Goal: Find specific page/section: Find specific page/section

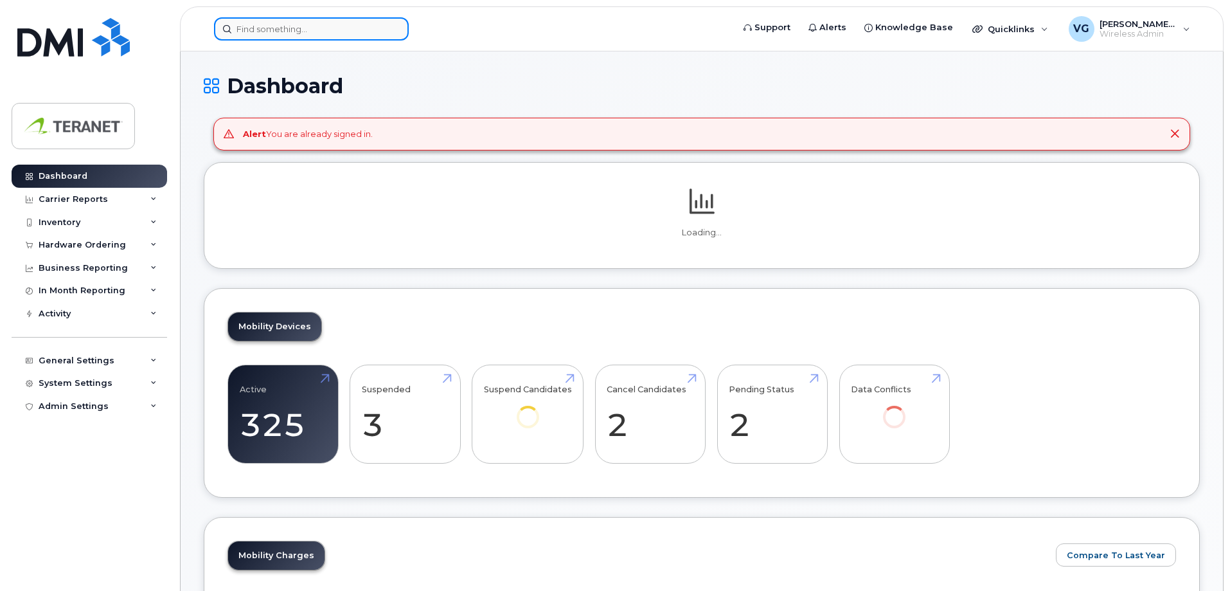
click at [309, 31] on input at bounding box center [311, 28] width 195 height 23
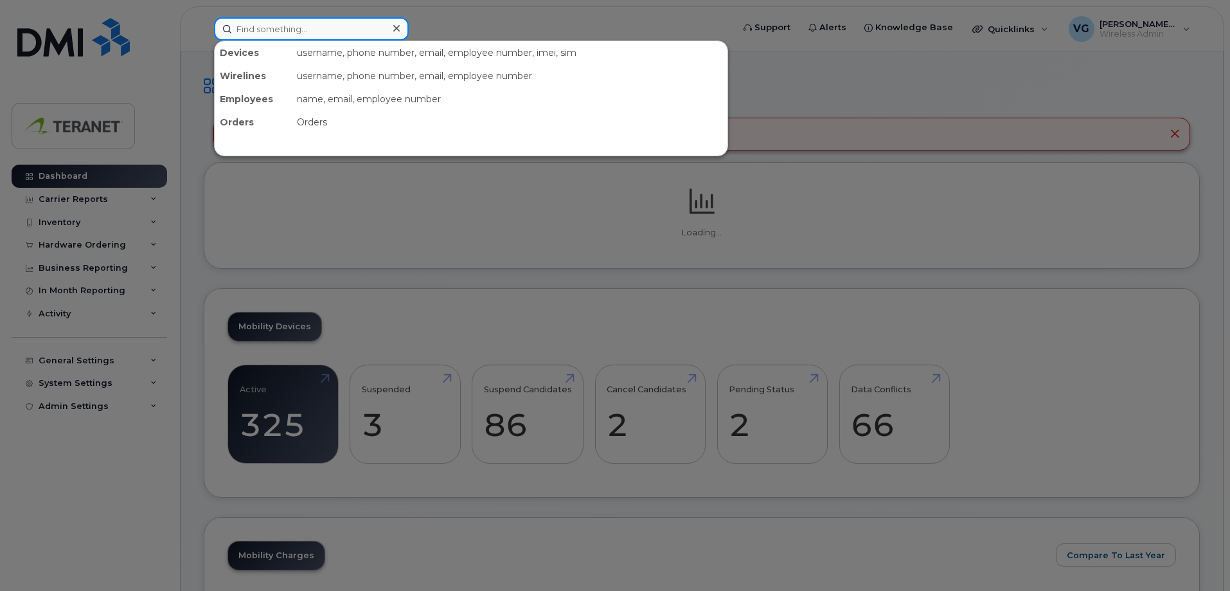
paste input "4374274393"
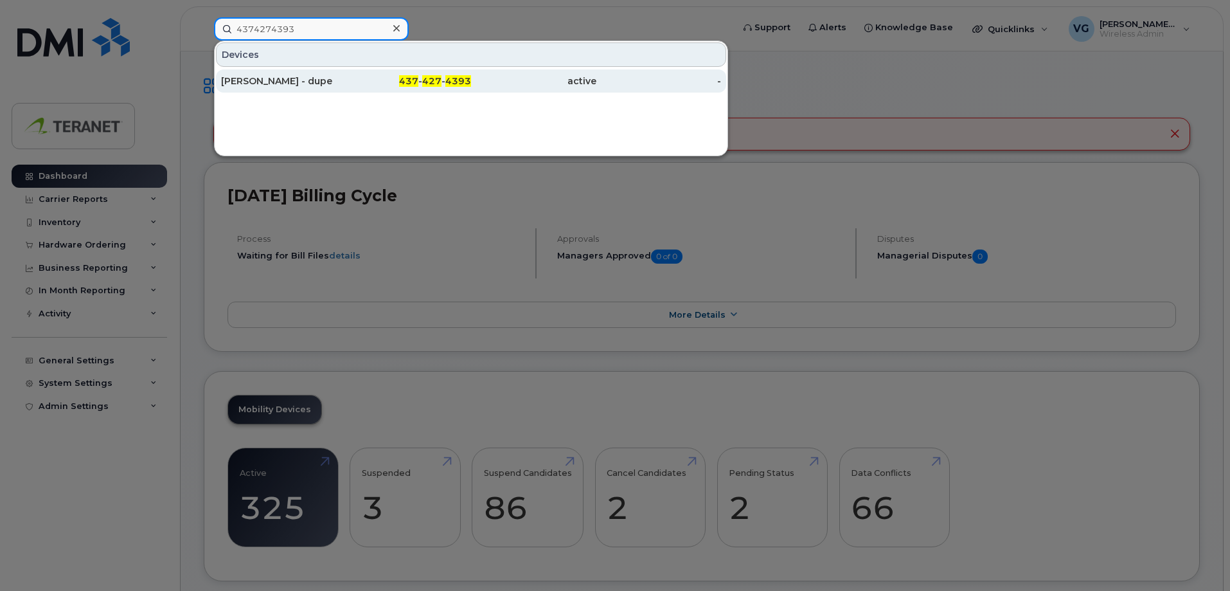
type input "4374274393"
click at [302, 80] on div "Trevor Appleton - dupe" at bounding box center [283, 81] width 125 height 13
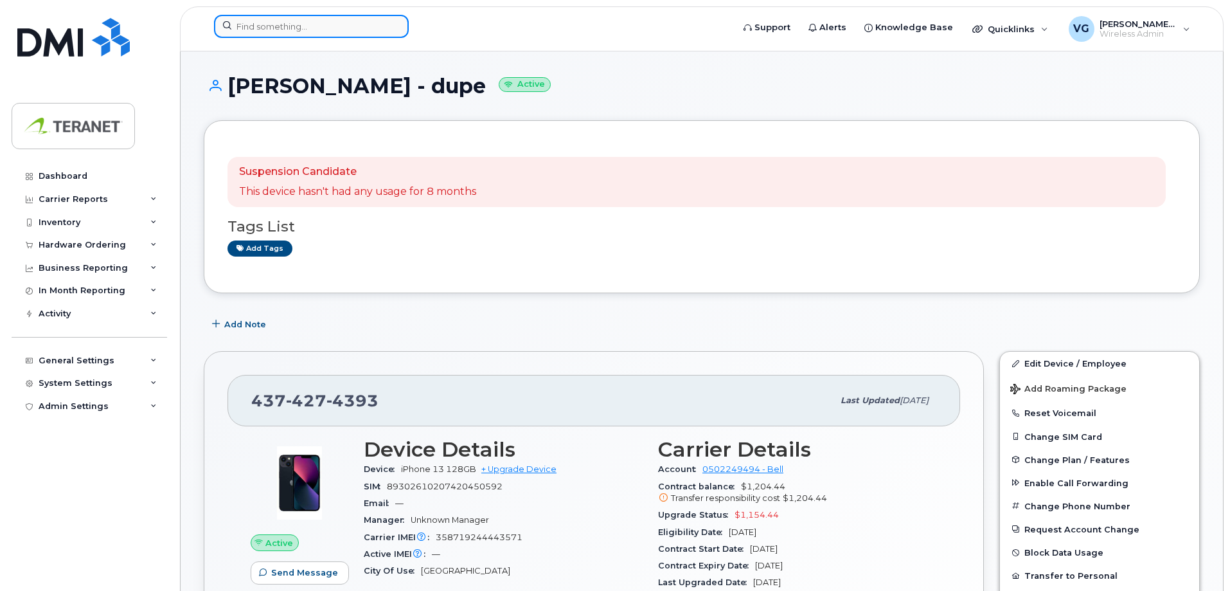
click at [332, 27] on input at bounding box center [311, 26] width 195 height 23
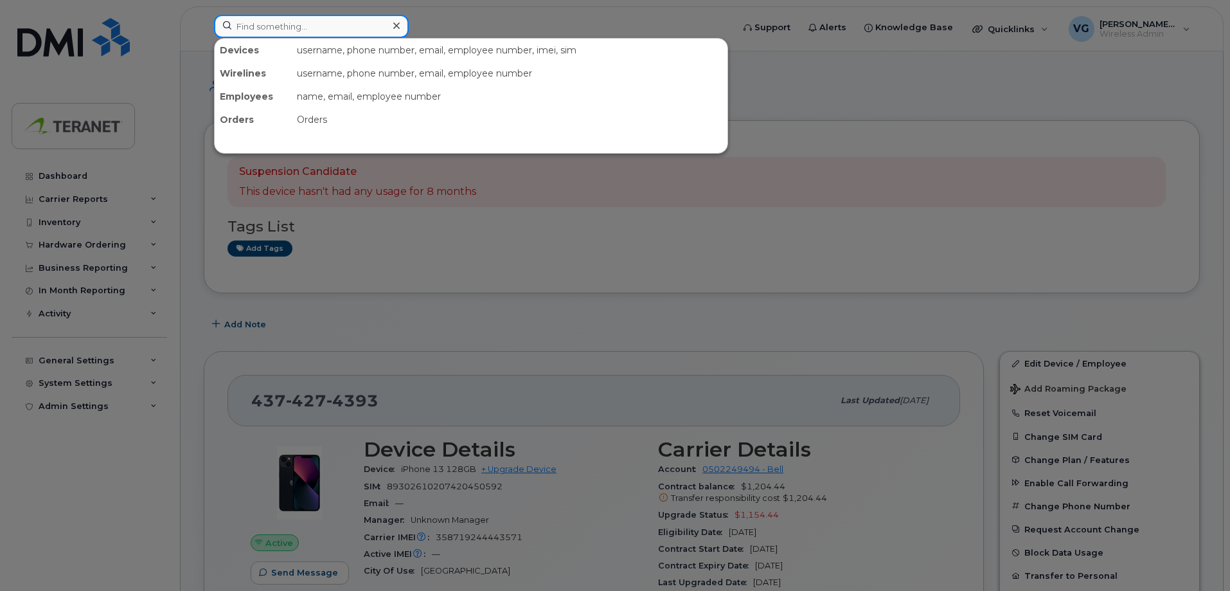
paste input "4165266453"
type input "4165266453"
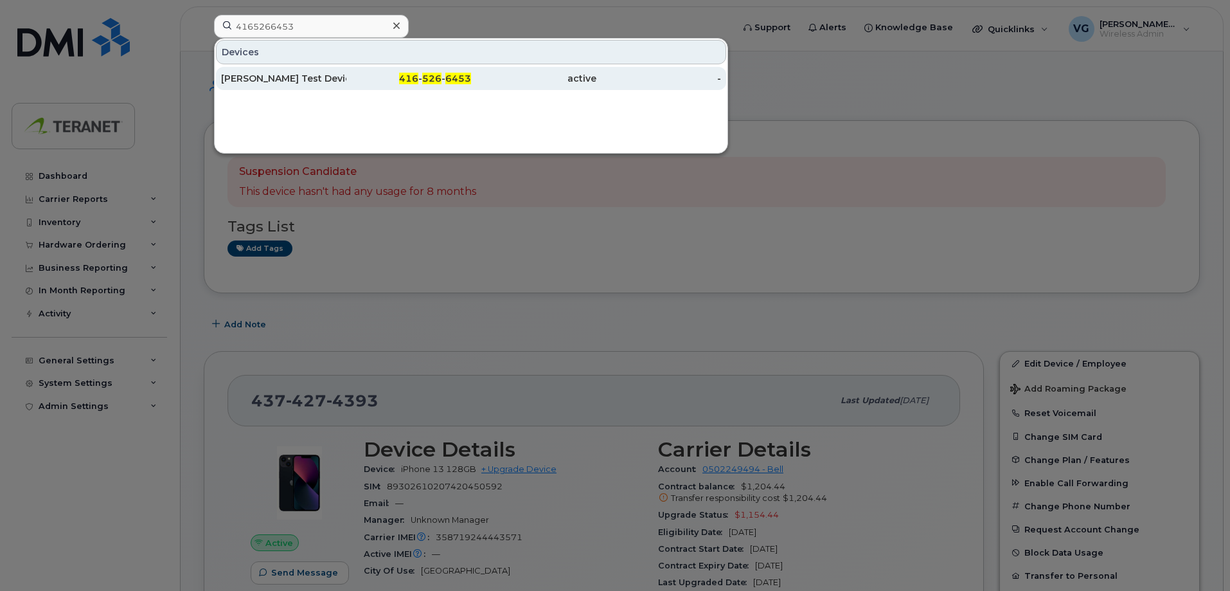
click at [298, 83] on div "John Mc Garvey Test Device" at bounding box center [283, 78] width 125 height 13
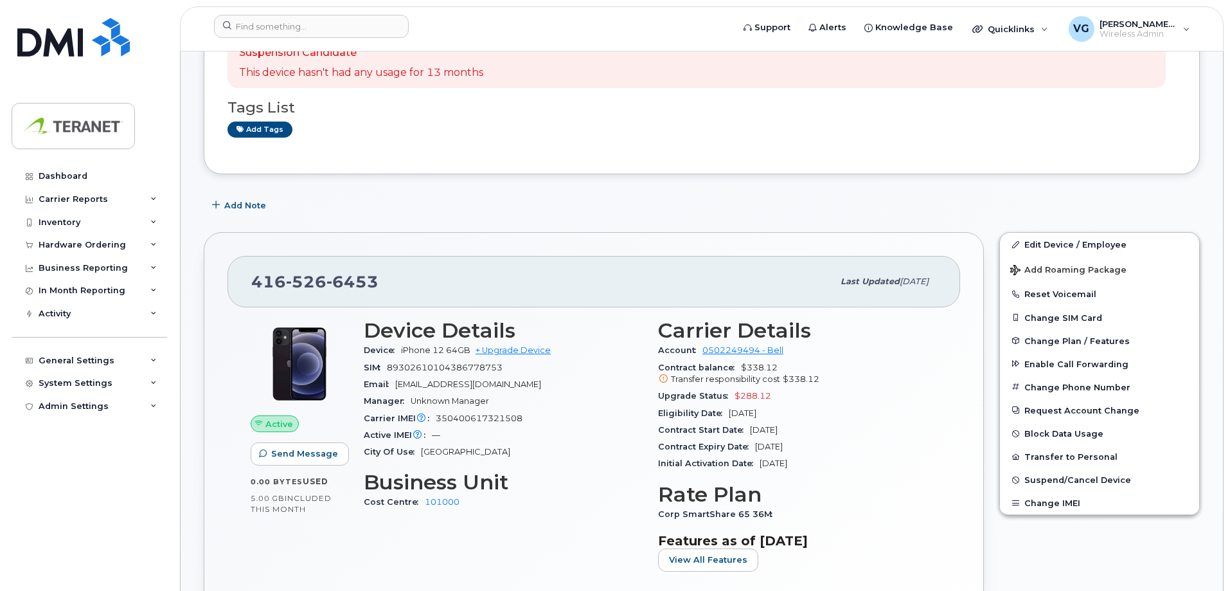
scroll to position [257, 0]
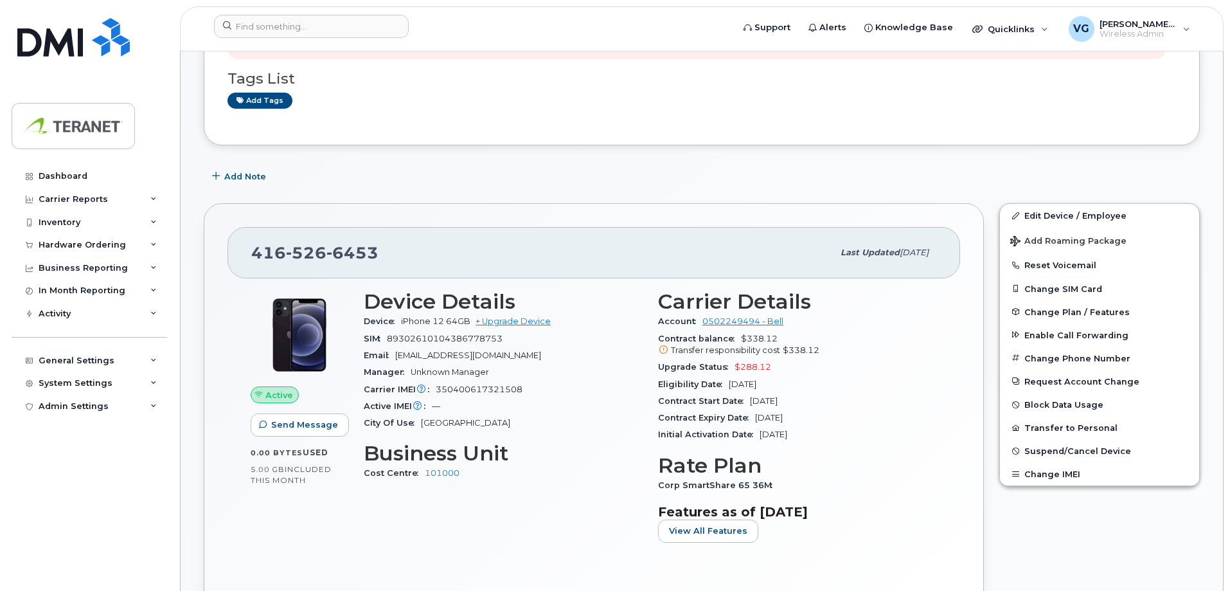
click at [409, 168] on div "Add Note" at bounding box center [702, 176] width 996 height 23
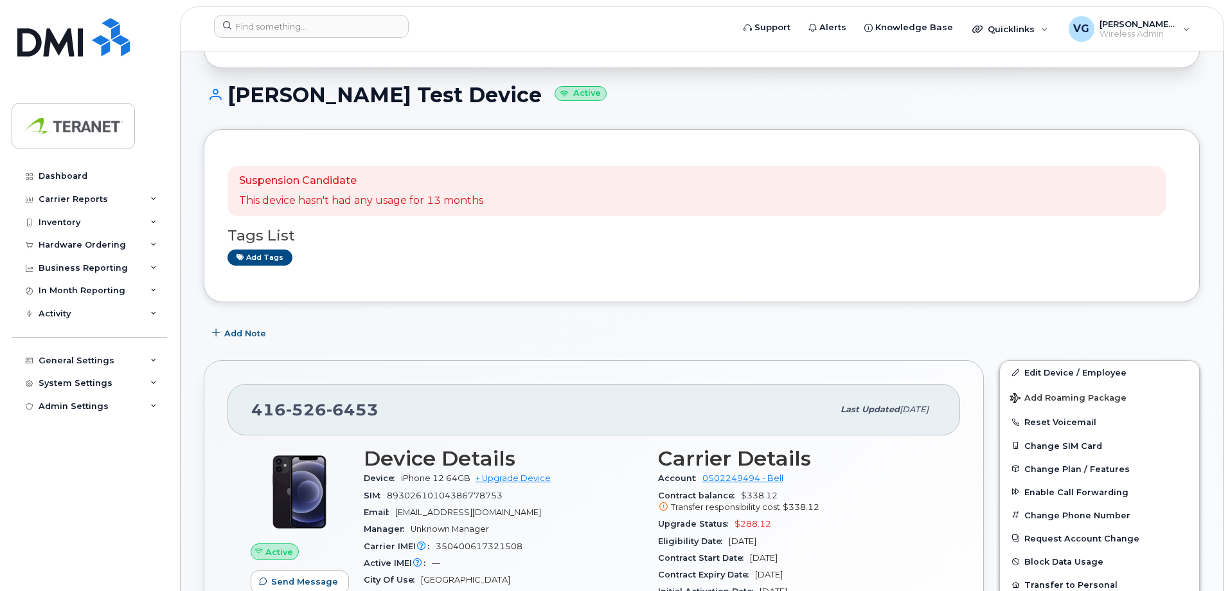
scroll to position [0, 0]
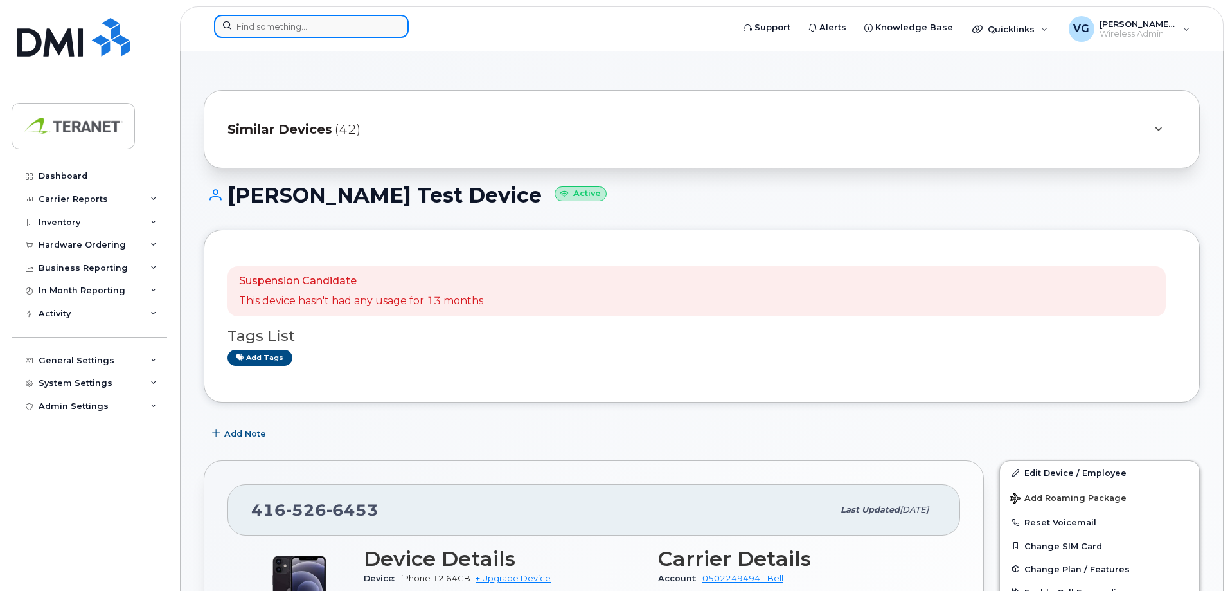
click at [351, 24] on input at bounding box center [311, 26] width 195 height 23
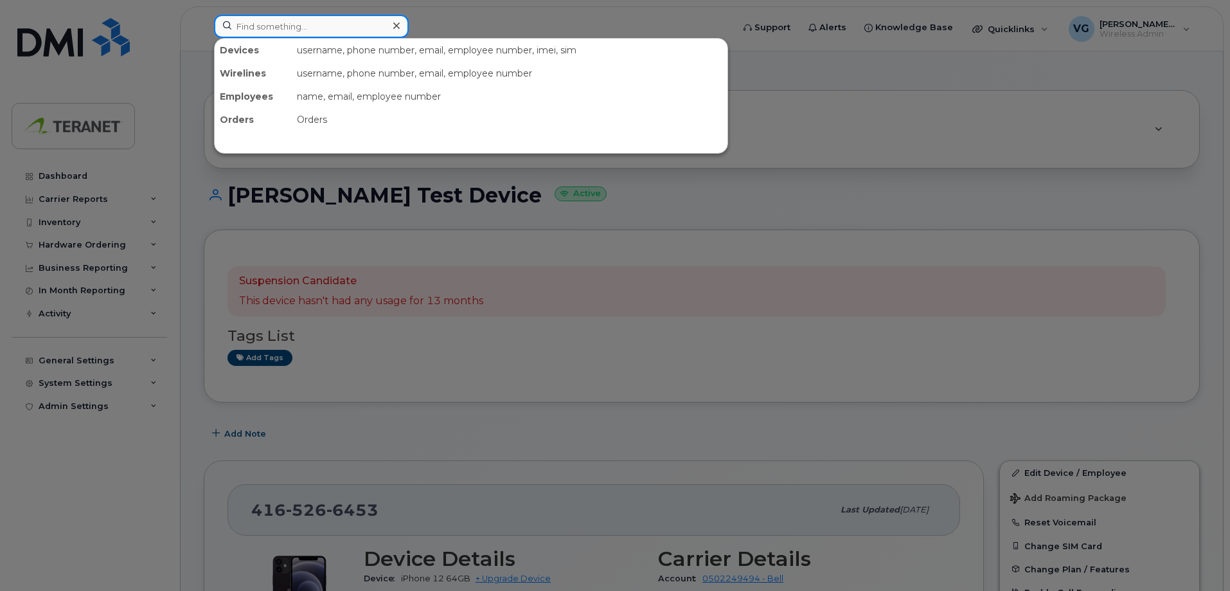
paste input "4166974535"
type input "4166974535"
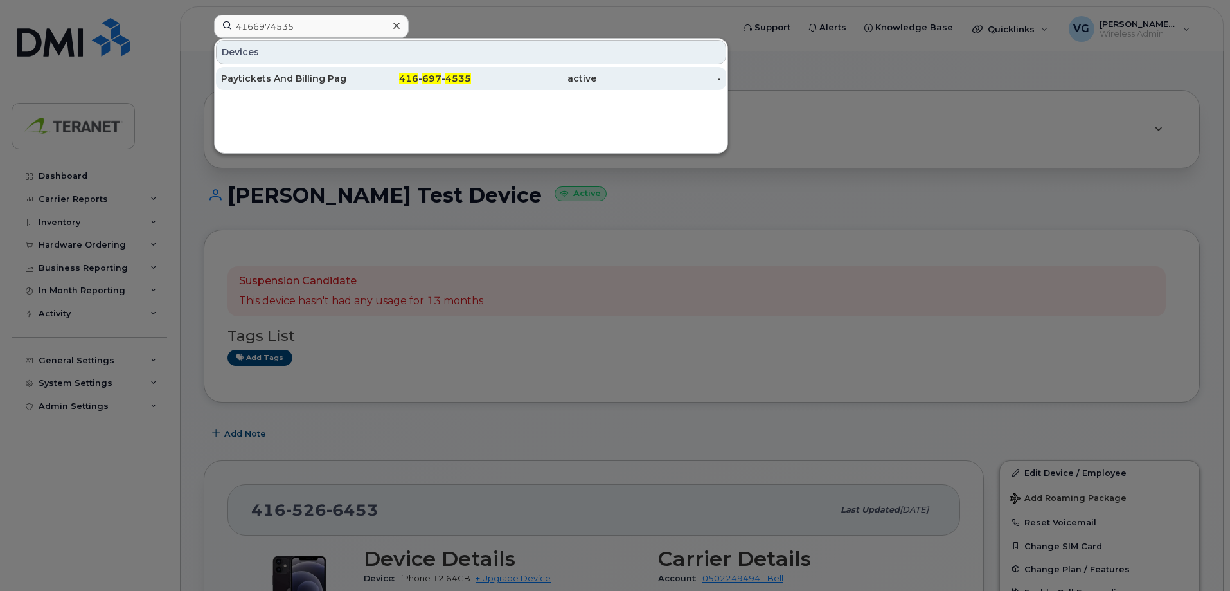
click at [246, 84] on div "Paytickets And Billing Pager" at bounding box center [283, 78] width 125 height 13
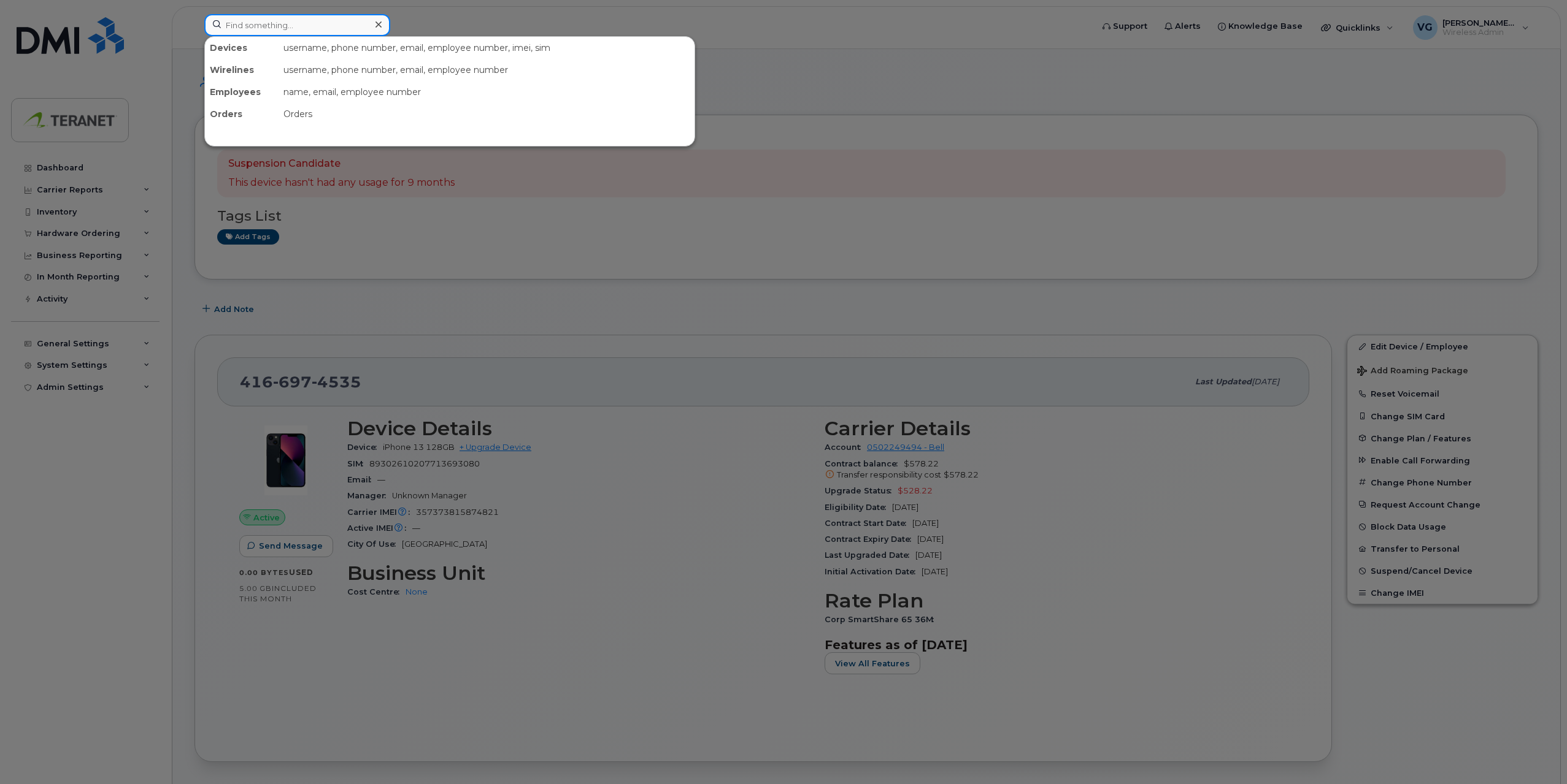
click at [302, 31] on input at bounding box center [297, 25] width 186 height 22
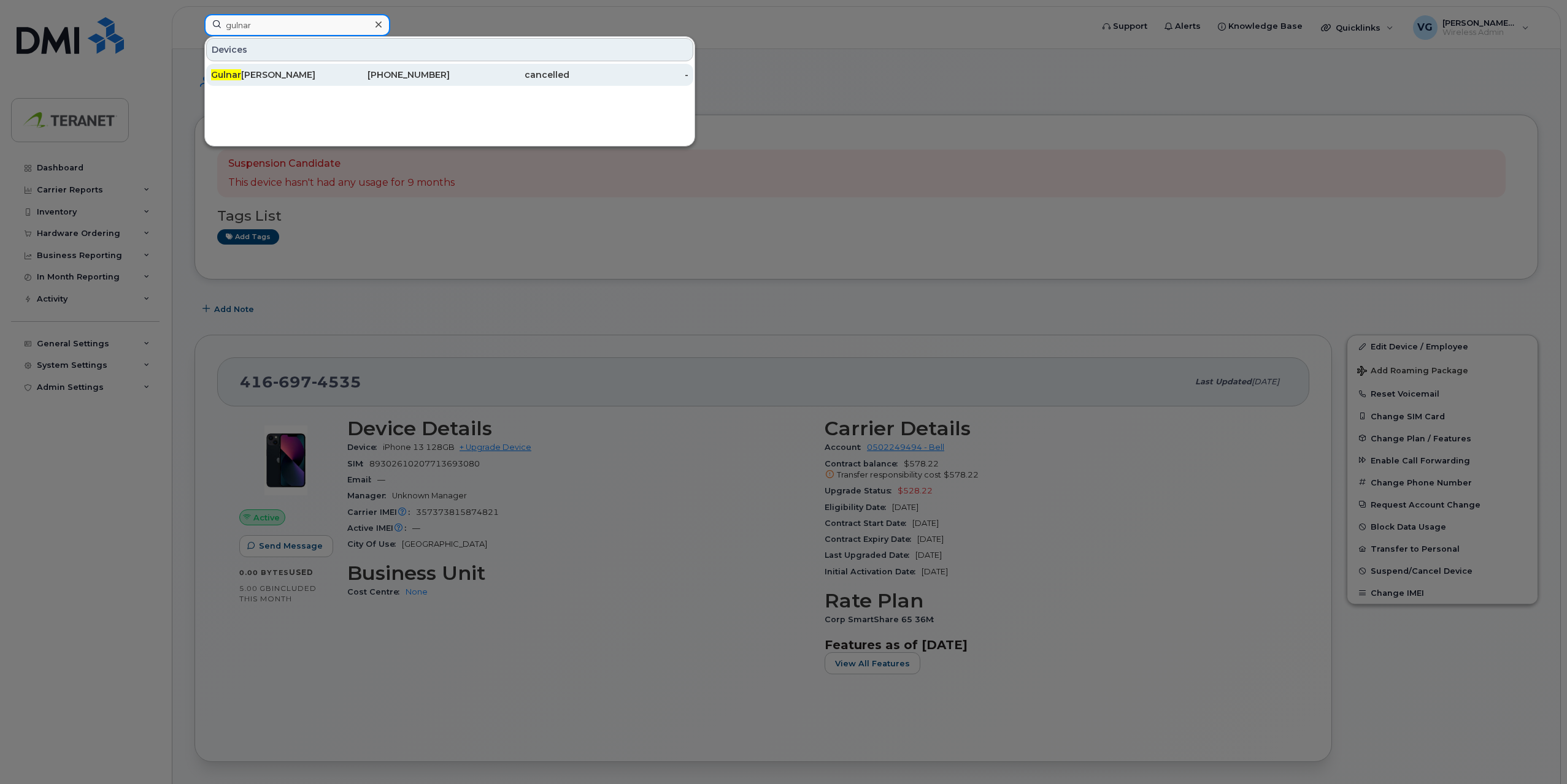
type input "gulnar"
click at [430, 77] on div "416-988-4889" at bounding box center [390, 74] width 119 height 12
